Goal: Task Accomplishment & Management: Use online tool/utility

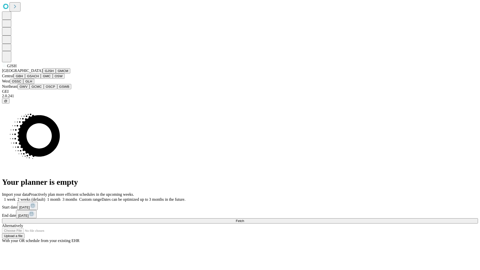
click at [43, 74] on button "GJSH" at bounding box center [49, 70] width 13 height 5
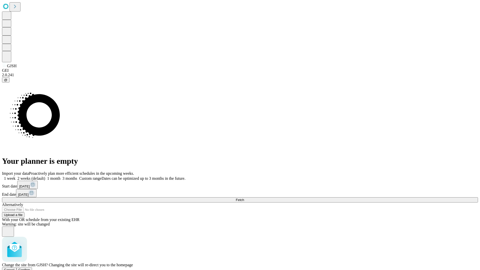
click at [30, 268] on span "Confirm" at bounding box center [25, 270] width 12 height 4
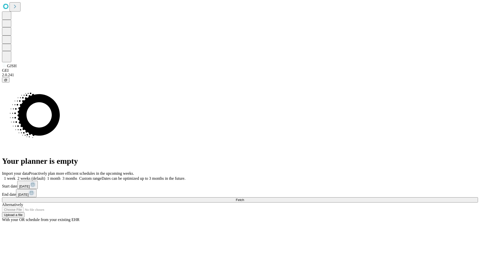
click at [16, 176] on label "1 week" at bounding box center [9, 178] width 14 height 4
click at [244, 198] on span "Fetch" at bounding box center [240, 200] width 8 height 4
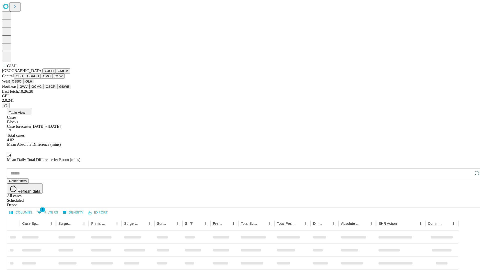
click at [56, 74] on button "GMCM" at bounding box center [63, 70] width 15 height 5
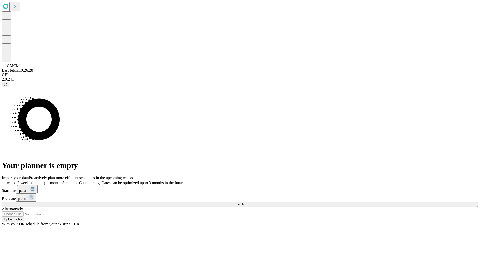
click at [16, 181] on label "1 week" at bounding box center [9, 183] width 14 height 4
click at [244, 203] on span "Fetch" at bounding box center [240, 205] width 8 height 4
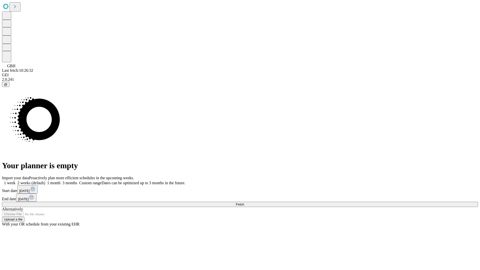
click at [16, 181] on label "1 week" at bounding box center [9, 183] width 14 height 4
click at [244, 203] on span "Fetch" at bounding box center [240, 205] width 8 height 4
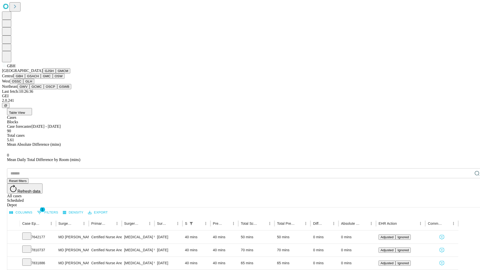
click at [39, 79] on button "GSACH" at bounding box center [33, 76] width 16 height 5
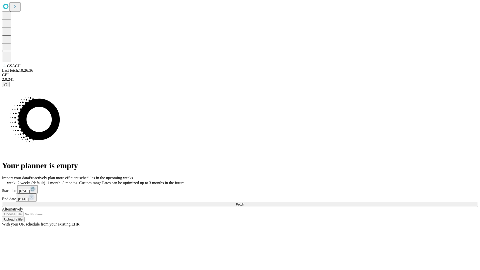
click at [244, 203] on span "Fetch" at bounding box center [240, 205] width 8 height 4
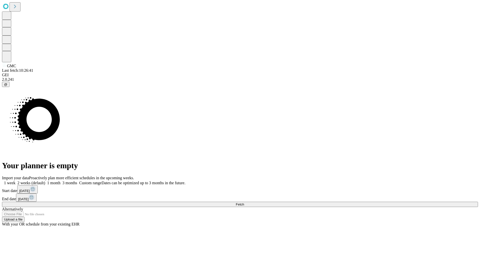
click at [16, 181] on label "1 week" at bounding box center [9, 183] width 14 height 4
click at [244, 203] on span "Fetch" at bounding box center [240, 205] width 8 height 4
click at [16, 181] on label "1 week" at bounding box center [9, 183] width 14 height 4
click at [244, 203] on span "Fetch" at bounding box center [240, 205] width 8 height 4
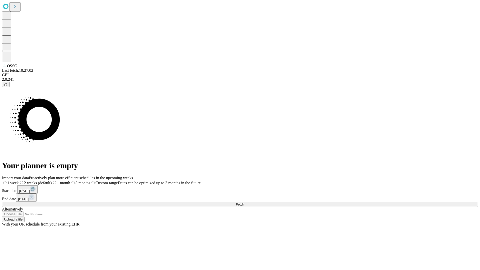
click at [19, 181] on label "1 week" at bounding box center [10, 183] width 17 height 4
click at [244, 203] on span "Fetch" at bounding box center [240, 205] width 8 height 4
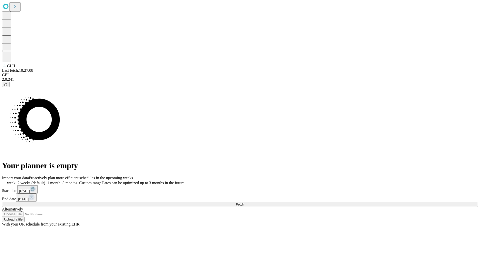
click at [16, 181] on label "1 week" at bounding box center [9, 183] width 14 height 4
click at [244, 203] on span "Fetch" at bounding box center [240, 205] width 8 height 4
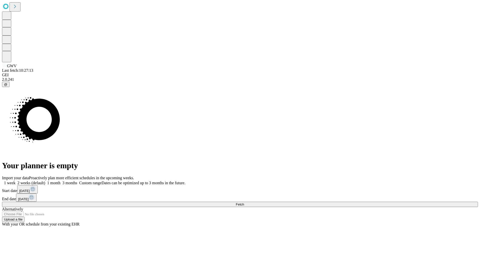
click at [16, 181] on label "1 week" at bounding box center [9, 183] width 14 height 4
click at [244, 203] on span "Fetch" at bounding box center [240, 205] width 8 height 4
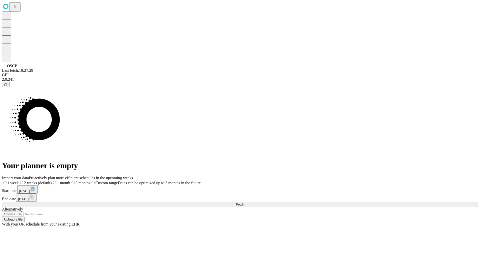
click at [19, 181] on label "1 week" at bounding box center [10, 183] width 17 height 4
click at [244, 203] on span "Fetch" at bounding box center [240, 205] width 8 height 4
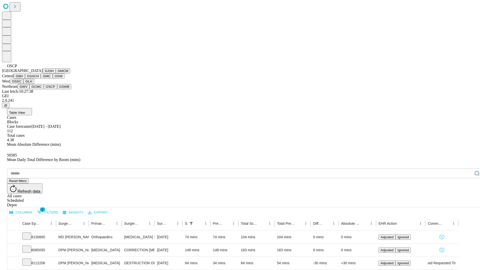
click at [57, 89] on button "GSWB" at bounding box center [64, 86] width 14 height 5
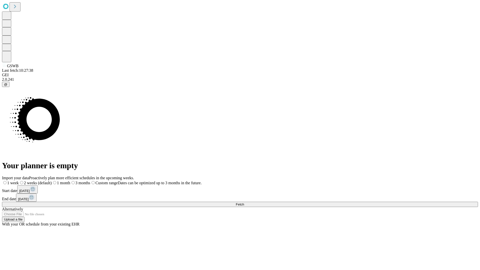
click at [19, 181] on label "1 week" at bounding box center [10, 183] width 17 height 4
click at [244, 203] on span "Fetch" at bounding box center [240, 205] width 8 height 4
